Goal: Information Seeking & Learning: Learn about a topic

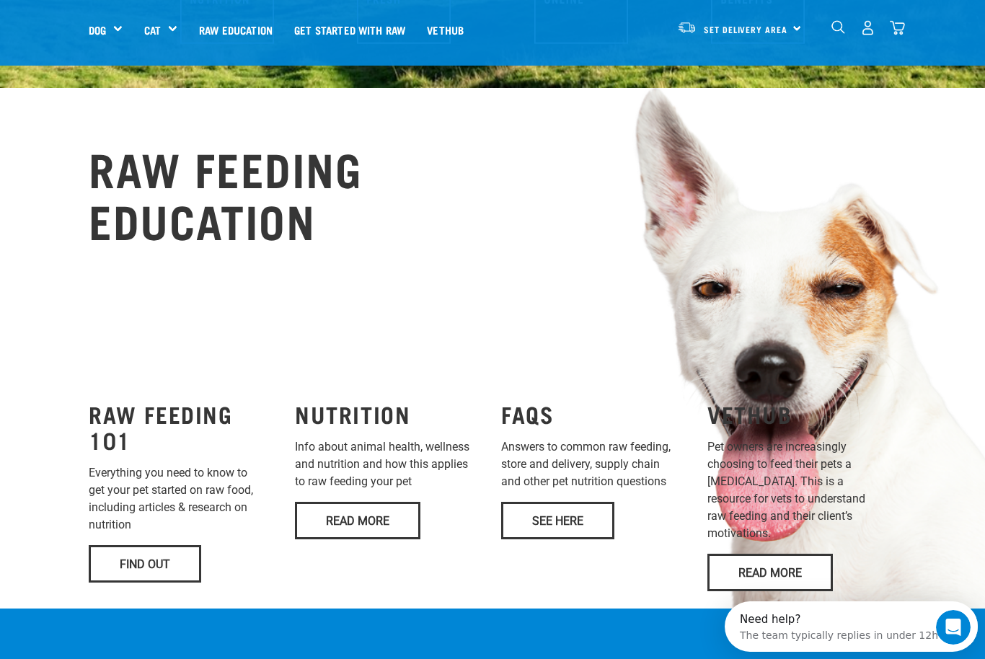
click at [593, 528] on link "See Here" at bounding box center [557, 520] width 113 height 37
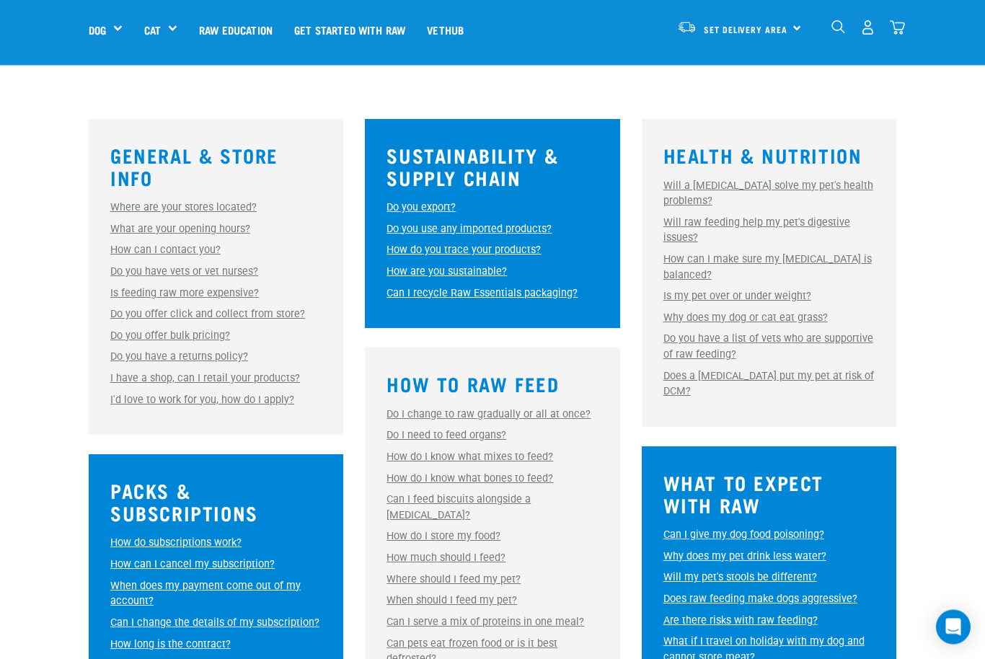
scroll to position [368, 0]
click at [812, 318] on link "Why does my dog or cat eat grass?" at bounding box center [745, 317] width 164 height 12
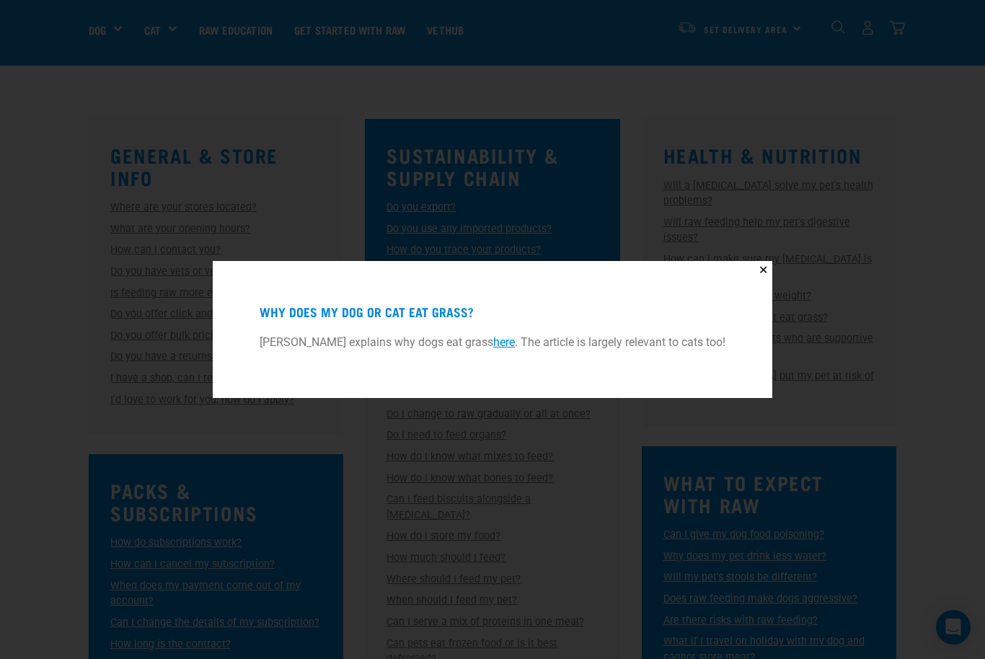
click at [521, 351] on p "Dr Karen Becker explains why dogs eat grass here . The article is largely relev…" at bounding box center [493, 342] width 466 height 17
click at [511, 349] on link "here" at bounding box center [504, 342] width 22 height 14
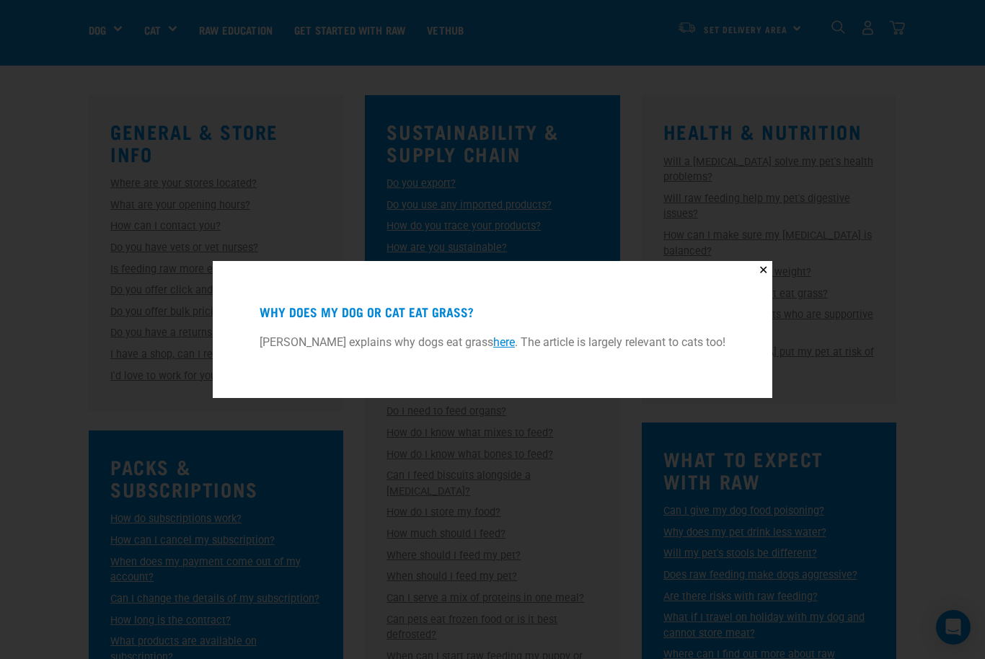
click at [769, 274] on button "✕" at bounding box center [763, 270] width 18 height 18
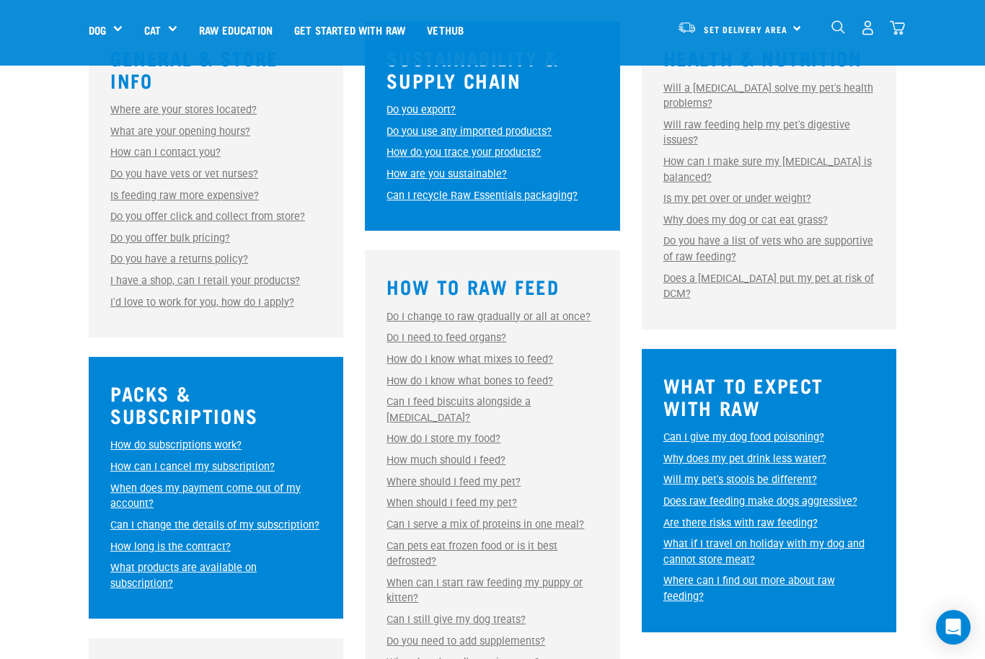
scroll to position [483, 0]
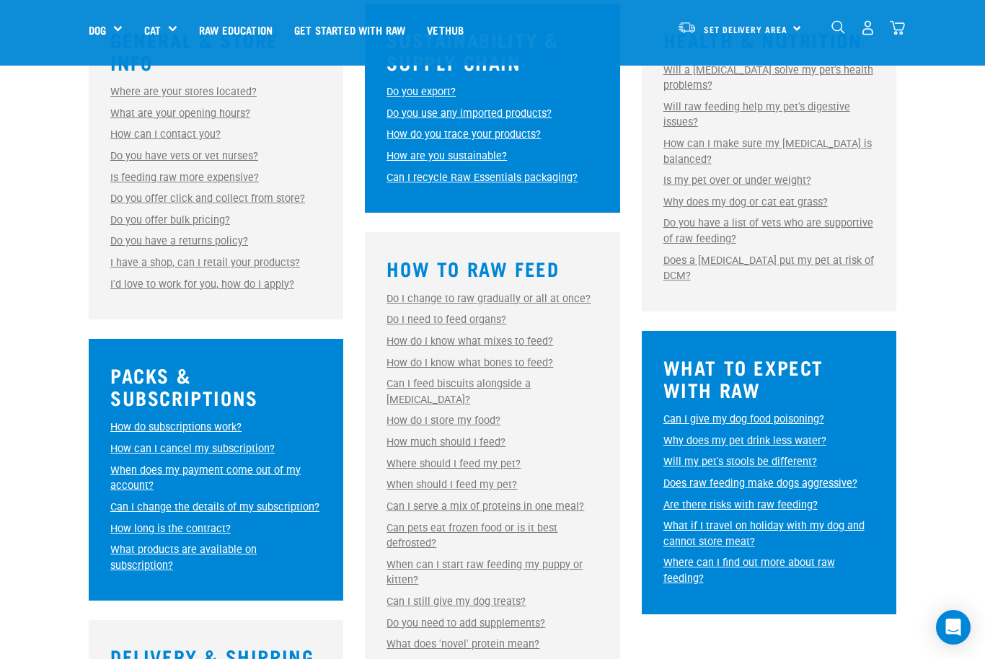
click at [531, 400] on link "Can I feed biscuits alongside a raw diet?" at bounding box center [458, 392] width 144 height 28
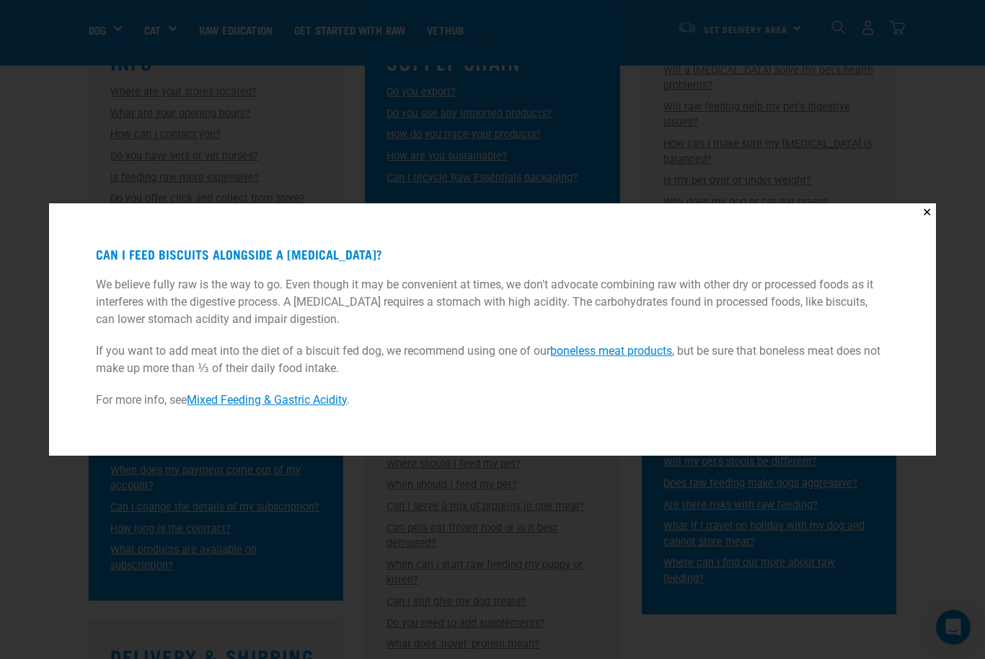
click at [634, 358] on link "boneless meat products" at bounding box center [611, 351] width 122 height 14
